Goal: Go to known website: Access a specific website the user already knows

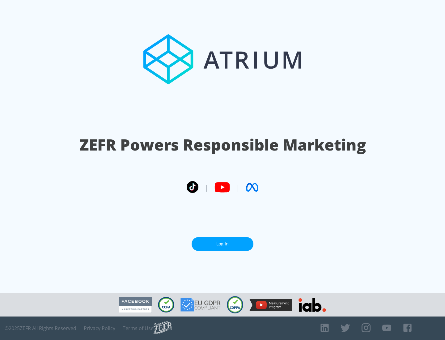
click at [222, 244] on link "Log In" at bounding box center [222, 244] width 62 height 14
